Goal: Information Seeking & Learning: Learn about a topic

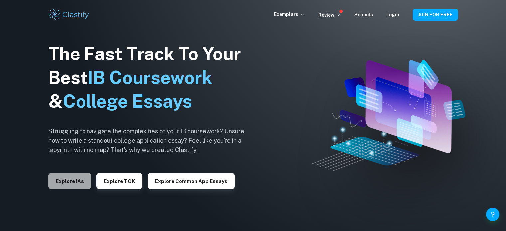
click at [70, 180] on button "Explore IAs" at bounding box center [69, 181] width 43 height 16
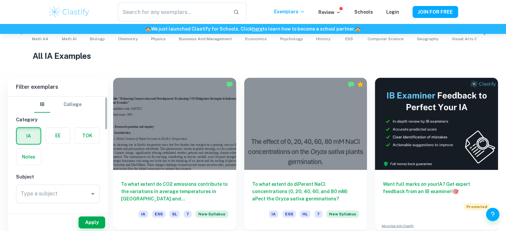
scroll to position [154, 0]
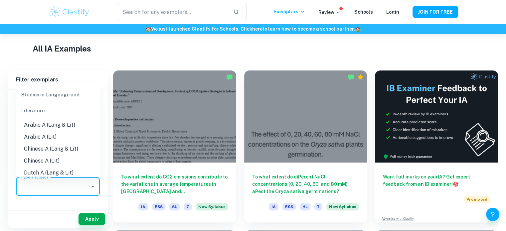
click at [69, 182] on input "Type a subject" at bounding box center [53, 186] width 68 height 13
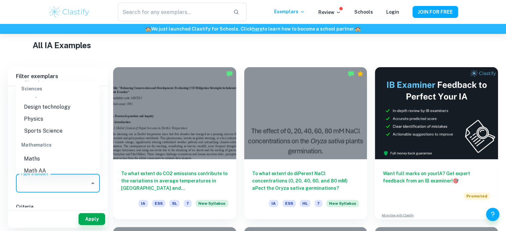
scroll to position [848, 0]
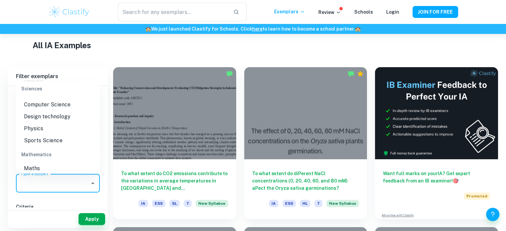
click at [41, 129] on li "Physics" at bounding box center [58, 129] width 84 height 12
type input "Physics"
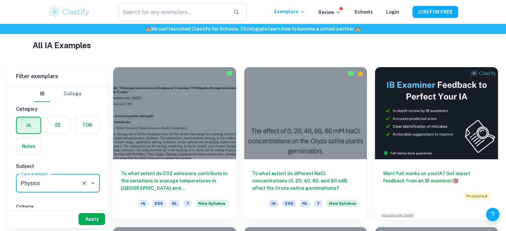
click at [98, 215] on button "Apply" at bounding box center [92, 219] width 27 height 12
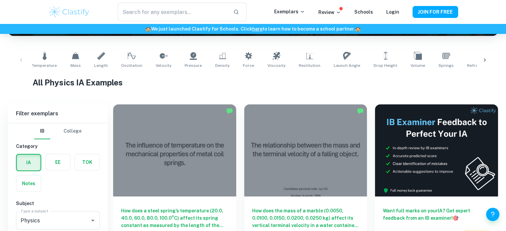
scroll to position [156, 0]
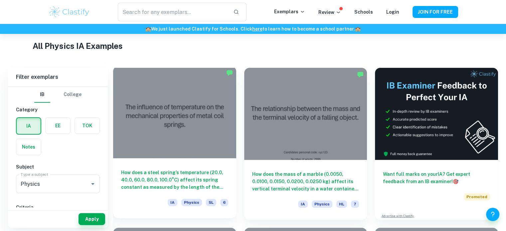
click at [161, 178] on h6 "How does a steel spring’s temperature (20.0, 40.0, 60.0, 80.0, 100.0°C) affect …" at bounding box center [174, 180] width 107 height 22
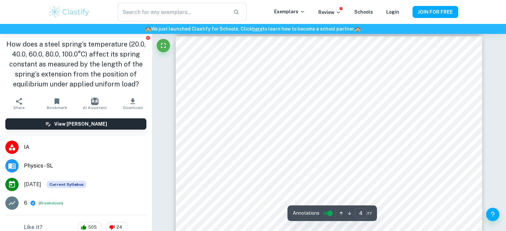
scroll to position [1413, 0]
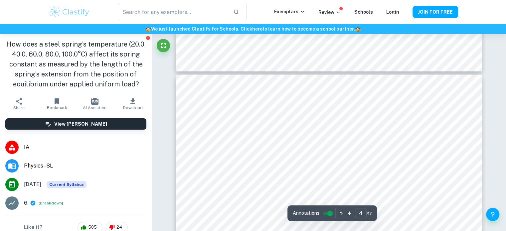
type input "3"
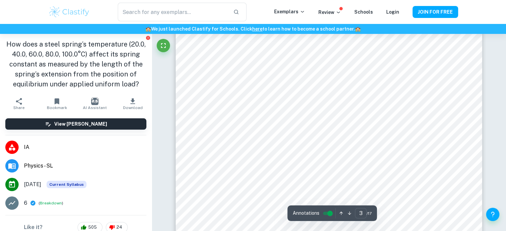
scroll to position [1168, 0]
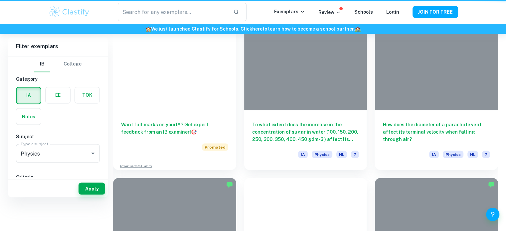
scroll to position [156, 0]
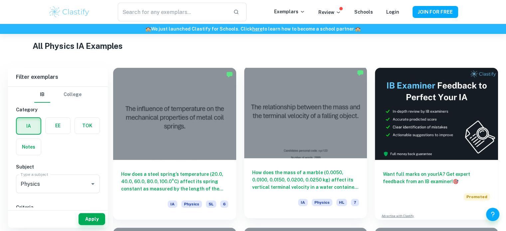
click at [304, 178] on h6 "How does the mass of a marble (0.0050, 0.0100, 0.0150, 0.0200, 0.0250 kg) affec…" at bounding box center [305, 180] width 107 height 22
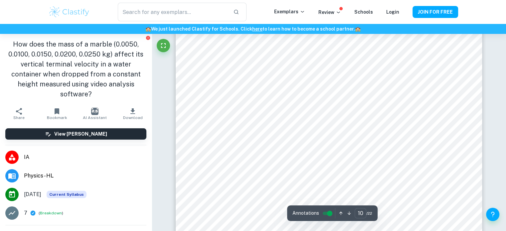
scroll to position [4177, 0]
type input "11"
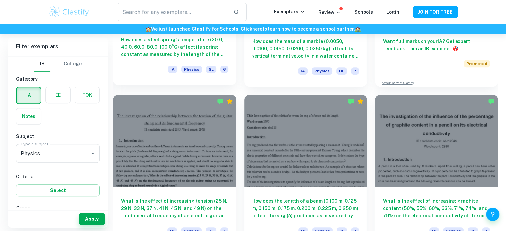
scroll to position [290, 0]
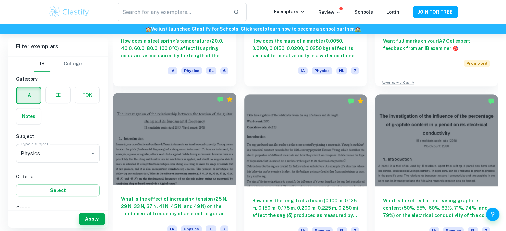
click at [144, 205] on h6 "What is the effect of increasing tension (25 N, 29 N, 33 N, 37 N, 41 N, 45 N, a…" at bounding box center [174, 207] width 107 height 22
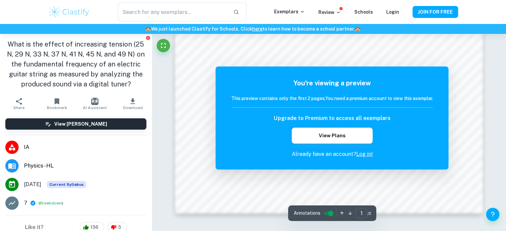
scroll to position [726, 0]
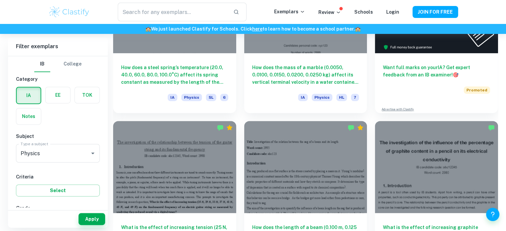
scroll to position [333, 0]
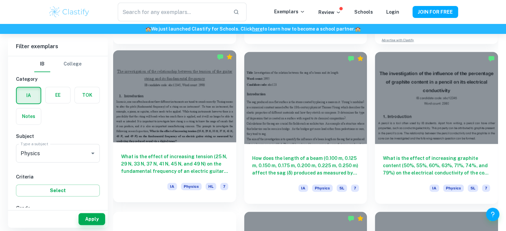
click at [170, 168] on h6 "What is the effect of increasing tension (25 N, 29 N, 33 N, 37 N, 41 N, 45 N, a…" at bounding box center [174, 164] width 107 height 22
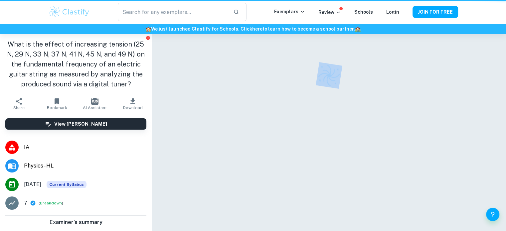
click at [170, 168] on div at bounding box center [329, 142] width 355 height 217
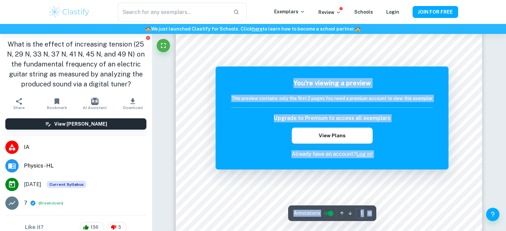
scroll to position [199, 0]
click at [290, 122] on div "Upgrade to Premium to access all exemplars View Plans" at bounding box center [332, 129] width 202 height 29
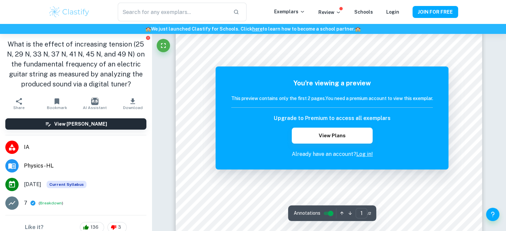
click at [256, 123] on div "Upgrade to Premium to access all exemplars View Plans" at bounding box center [332, 129] width 202 height 29
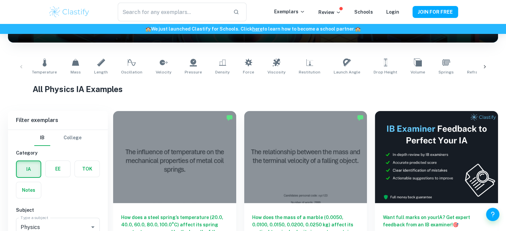
scroll to position [333, 0]
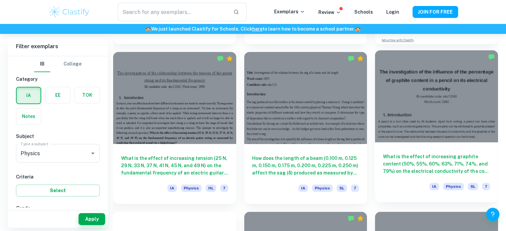
click at [432, 163] on h6 "What is the effect of increasing graphite content (50%, 55%, 60%, 63%, 71%, 74%…" at bounding box center [436, 164] width 107 height 22
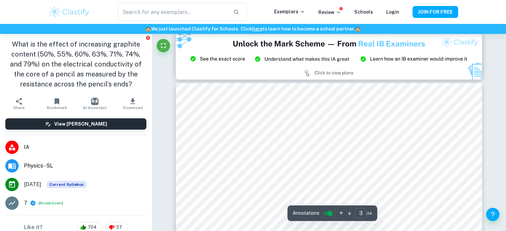
scroll to position [916, 0]
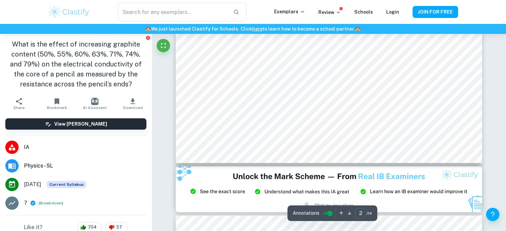
type input "3"
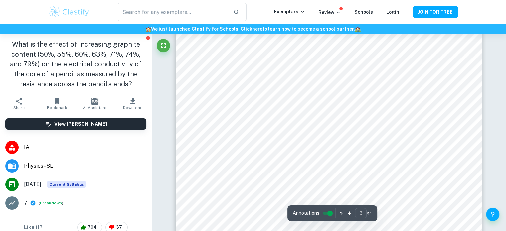
scroll to position [1039, 0]
